Goal: Find specific page/section: Find specific page/section

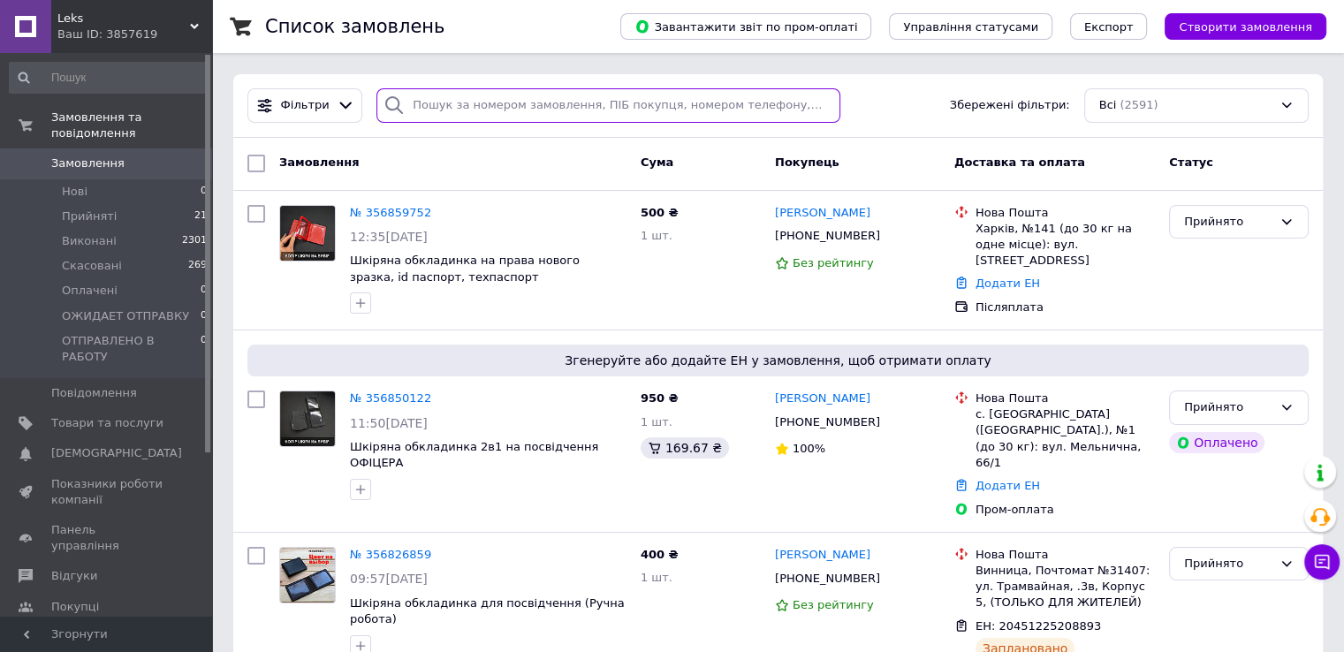
click at [463, 97] on input "search" at bounding box center [608, 105] width 464 height 34
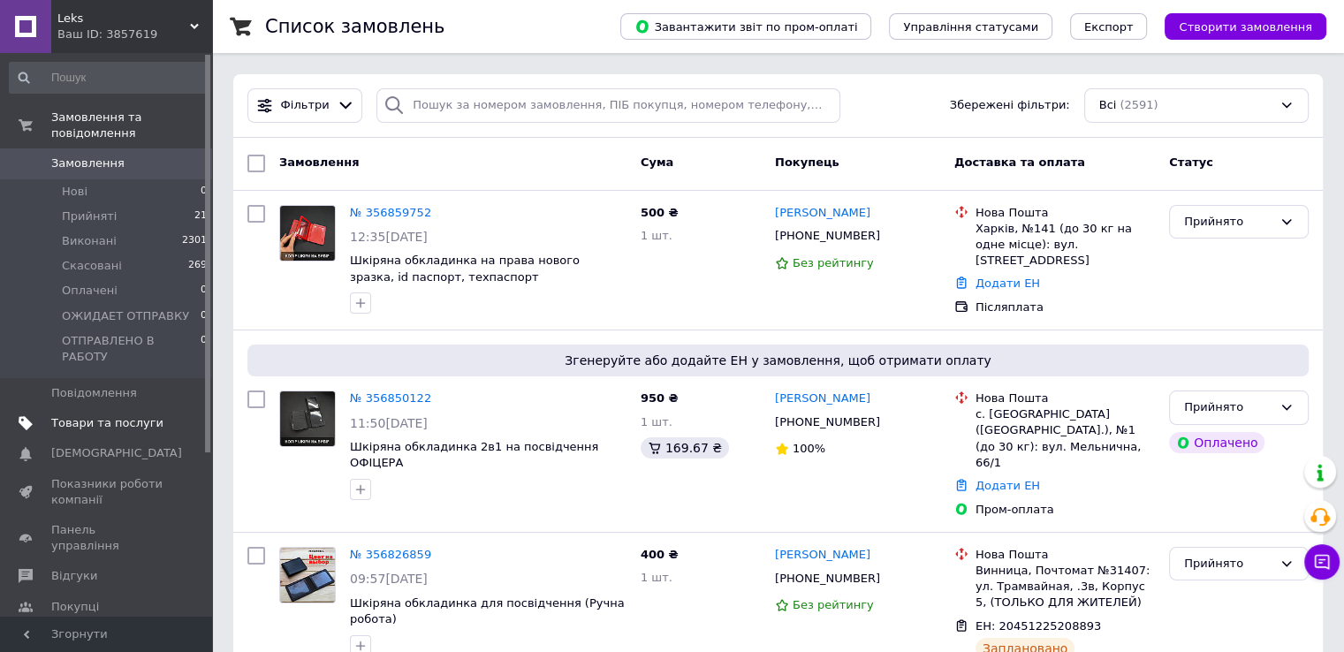
click at [94, 408] on link "Товари та послуги" at bounding box center [108, 423] width 217 height 30
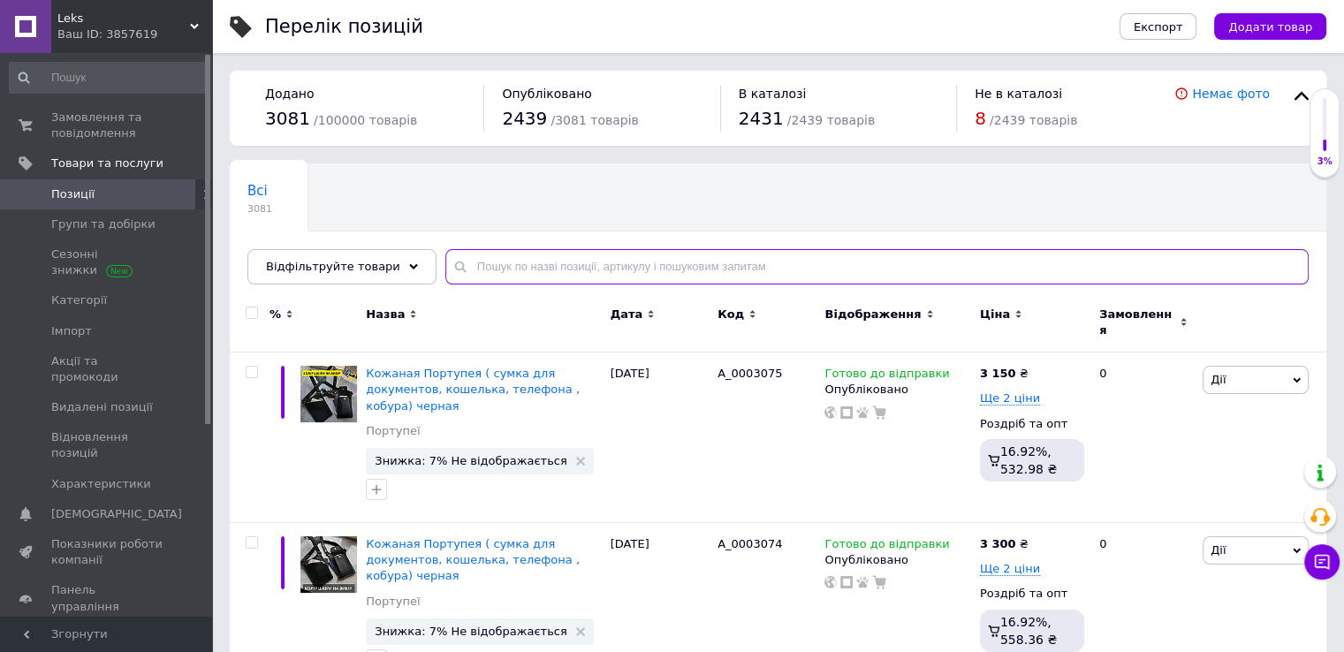
click at [537, 262] on input "text" at bounding box center [876, 266] width 863 height 35
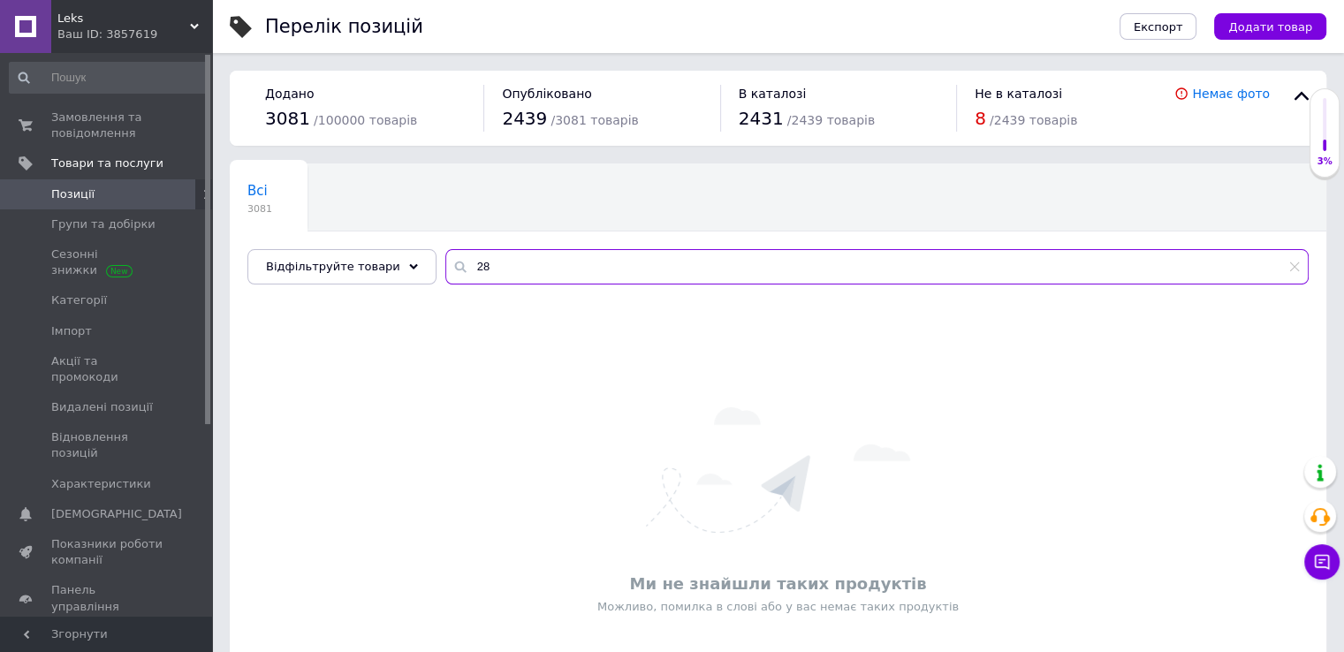
click at [467, 277] on input "28" at bounding box center [876, 266] width 863 height 35
click at [477, 262] on input "28" at bounding box center [876, 266] width 863 height 35
type input "2848"
click at [466, 259] on input "2848" at bounding box center [876, 266] width 863 height 35
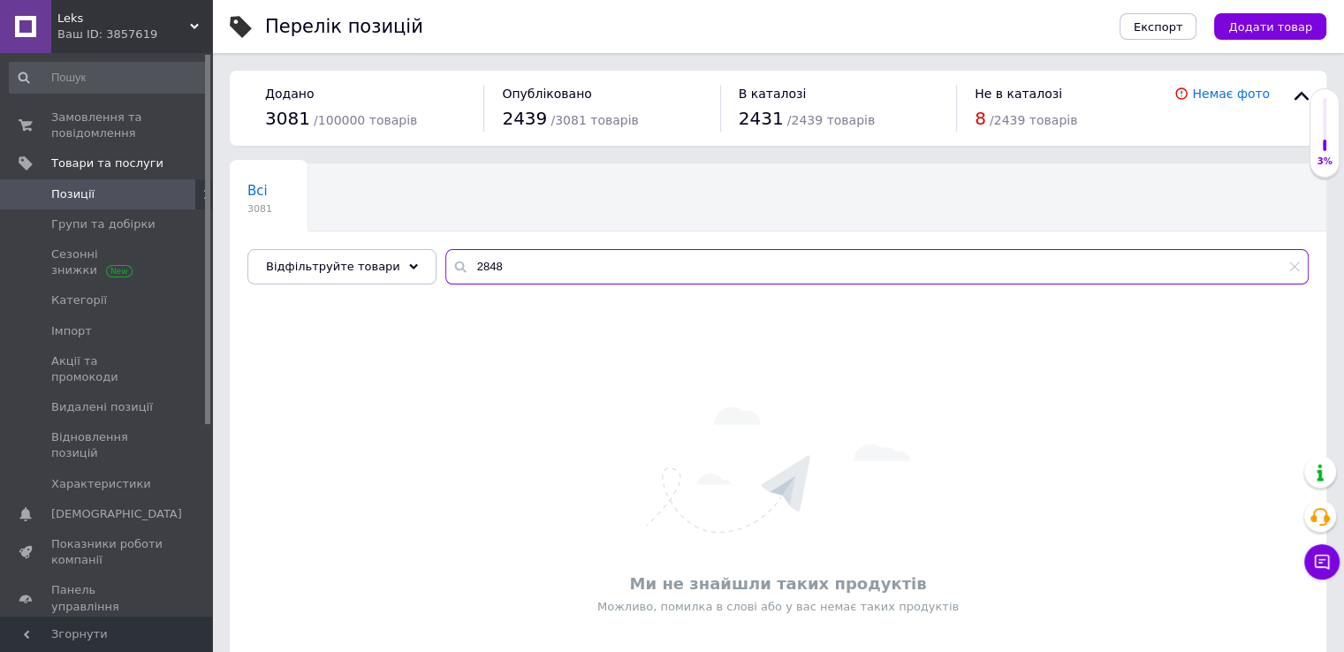
click at [465, 258] on input "2848" at bounding box center [876, 266] width 863 height 35
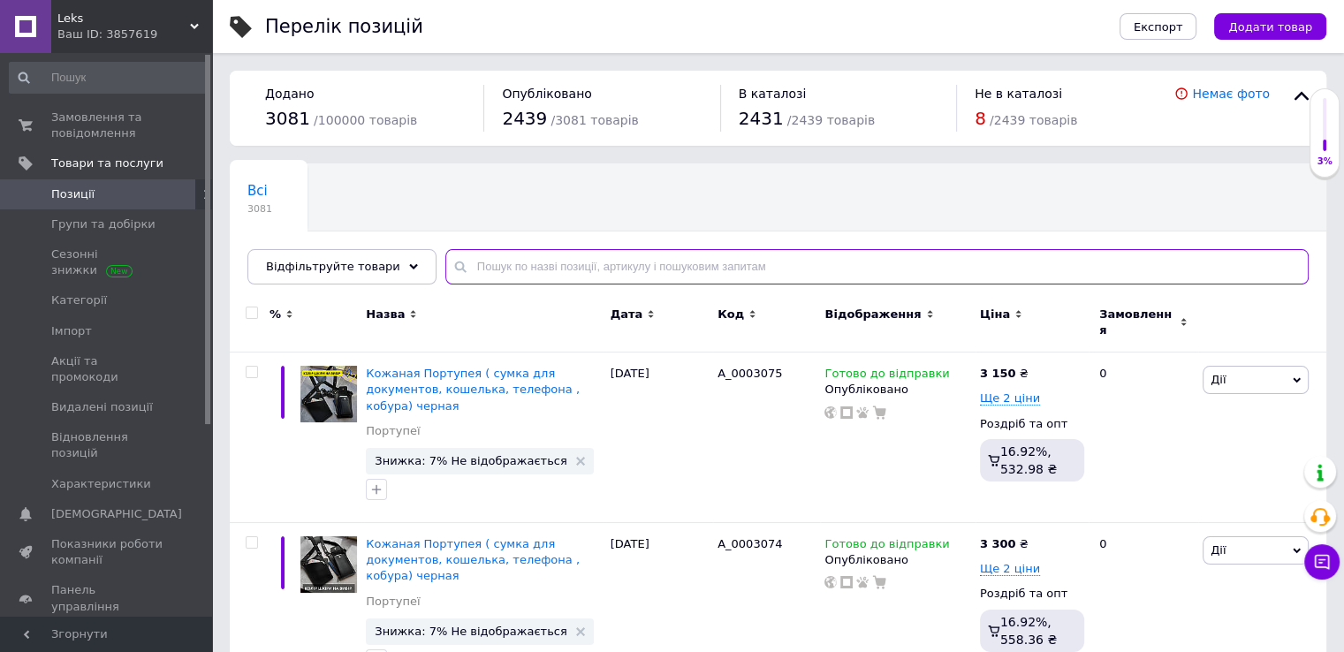
click at [534, 255] on input "text" at bounding box center [876, 266] width 863 height 35
click at [534, 263] on input "text" at bounding box center [876, 266] width 863 height 35
